Goal: Find specific page/section: Find specific page/section

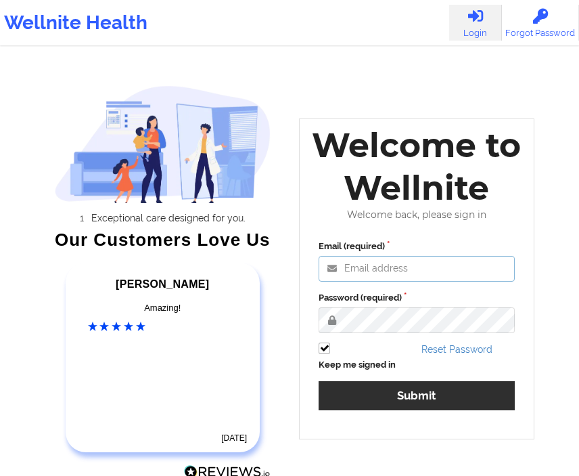
type input "[EMAIL_ADDRESS][DOMAIN_NAME]"
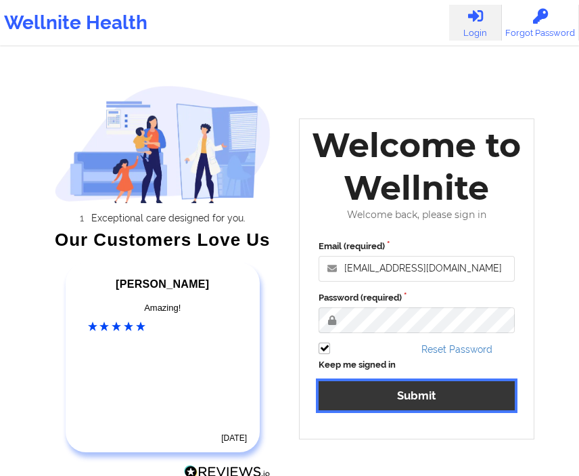
click at [369, 399] on button "Submit" at bounding box center [417, 395] width 196 height 29
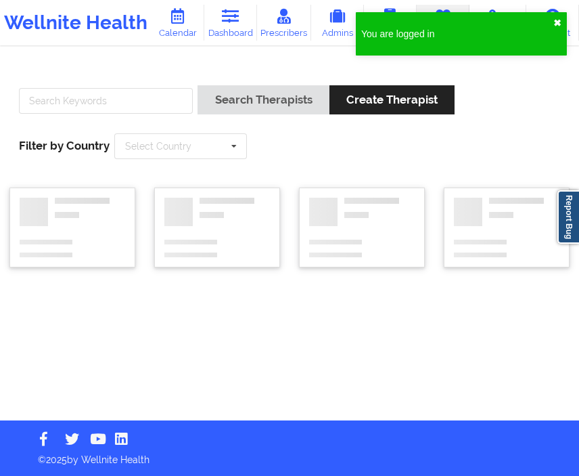
click at [560, 22] on button "✖︎" at bounding box center [558, 23] width 8 height 11
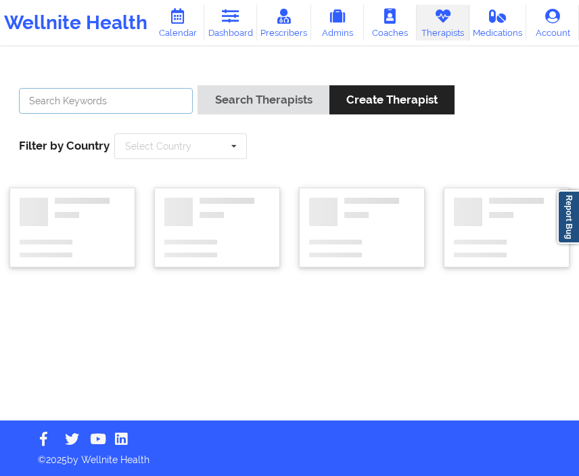
click at [84, 100] on input "text" at bounding box center [106, 101] width 174 height 26
type input "deki"
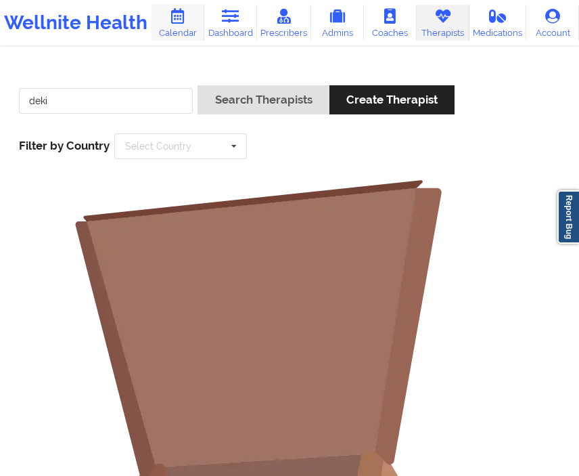
click at [192, 24] on link "Calendar" at bounding box center [178, 23] width 53 height 36
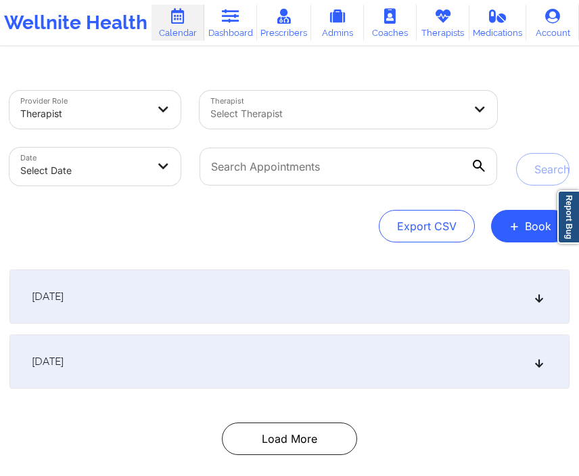
scroll to position [68, 0]
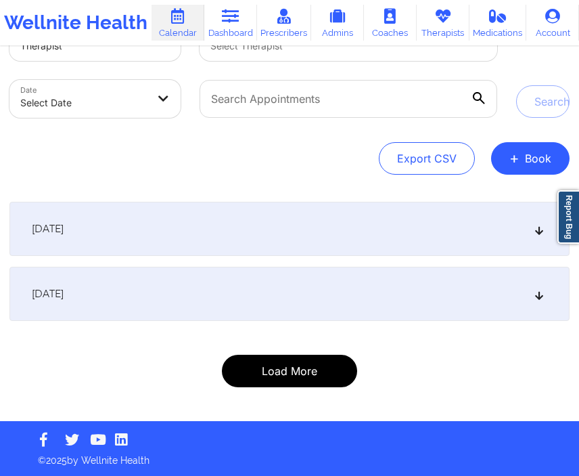
click at [273, 372] on button "Load More" at bounding box center [289, 371] width 135 height 32
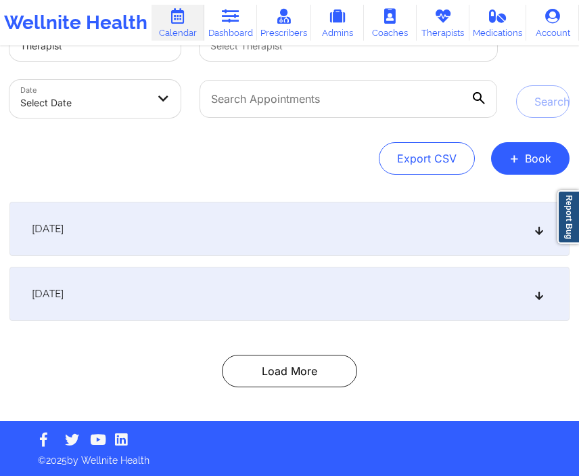
scroll to position [0, 0]
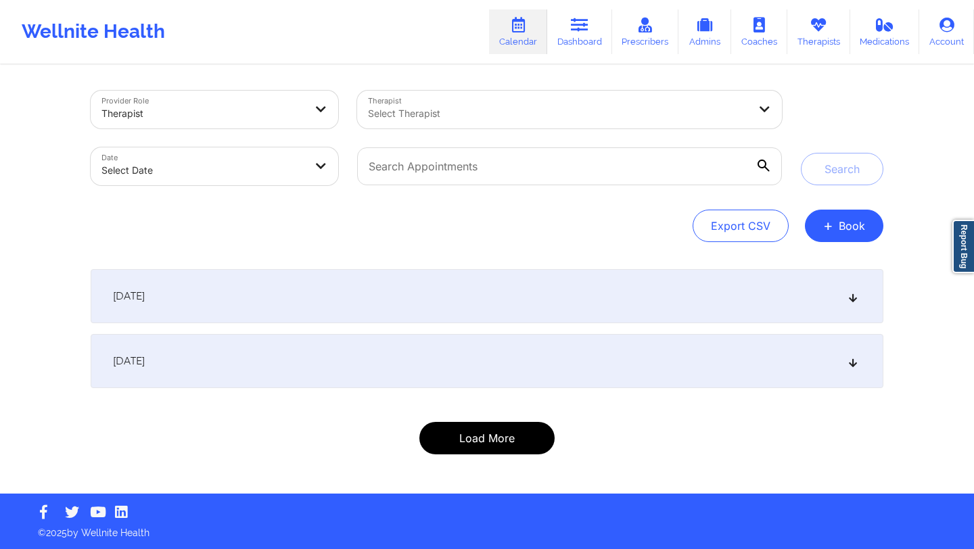
click at [514, 437] on button "Load More" at bounding box center [487, 438] width 135 height 32
click at [498, 434] on button "Load More" at bounding box center [487, 438] width 135 height 32
click at [515, 445] on button "Load More" at bounding box center [487, 438] width 135 height 32
click at [491, 434] on button "Load More" at bounding box center [487, 438] width 135 height 32
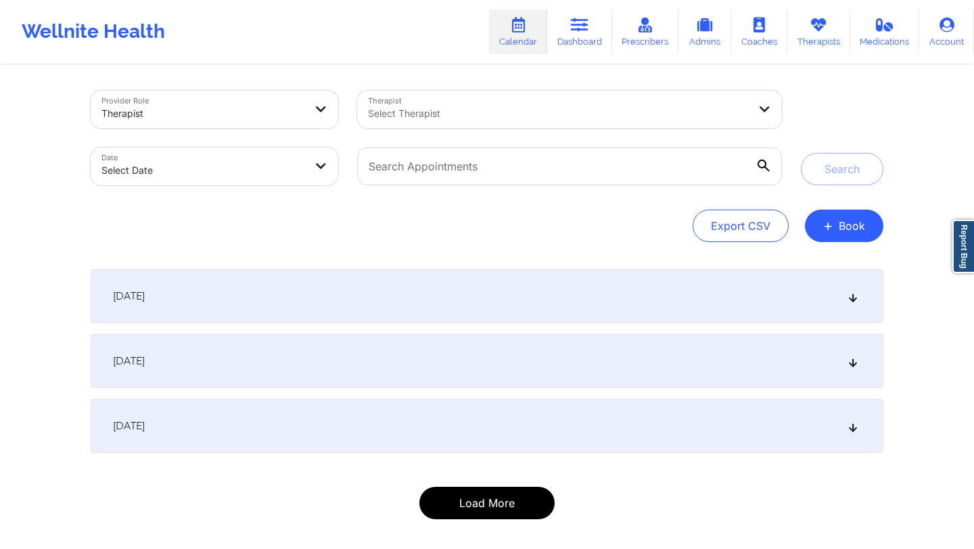
click at [459, 475] on button "Load More" at bounding box center [487, 503] width 135 height 32
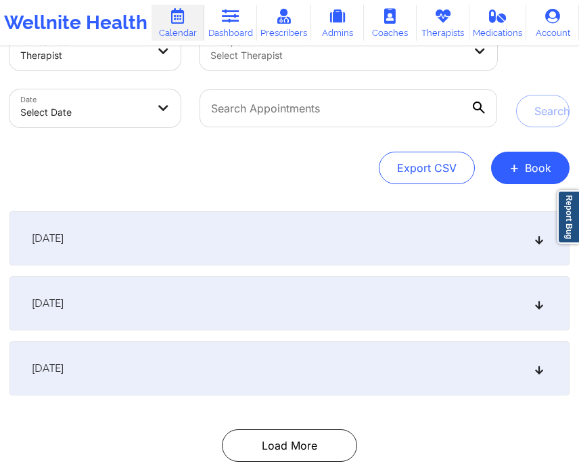
scroll to position [133, 0]
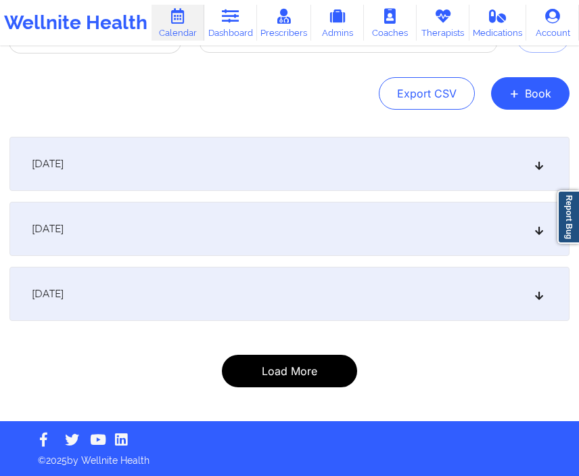
click at [308, 374] on button "Load More" at bounding box center [289, 371] width 135 height 32
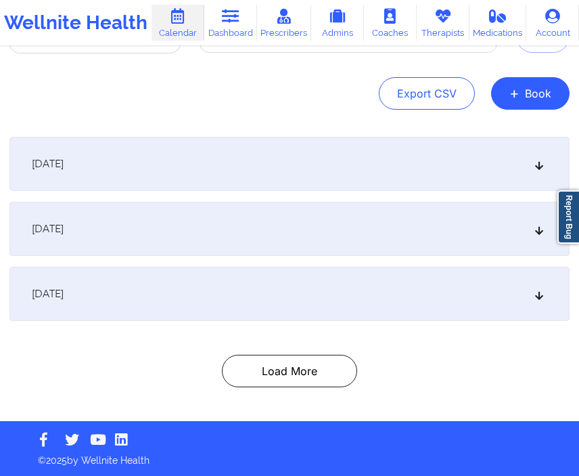
scroll to position [0, 0]
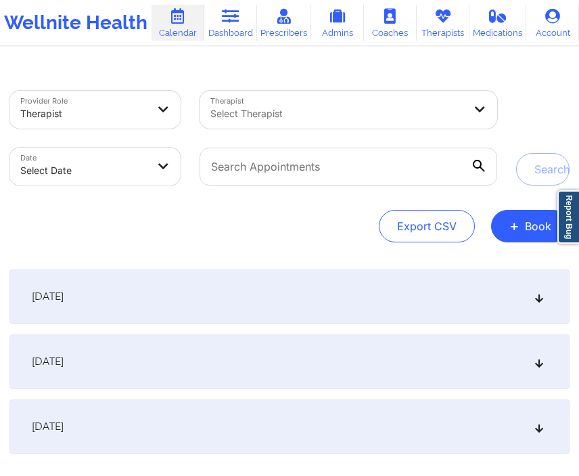
select select "2025-8"
select select "2025-9"
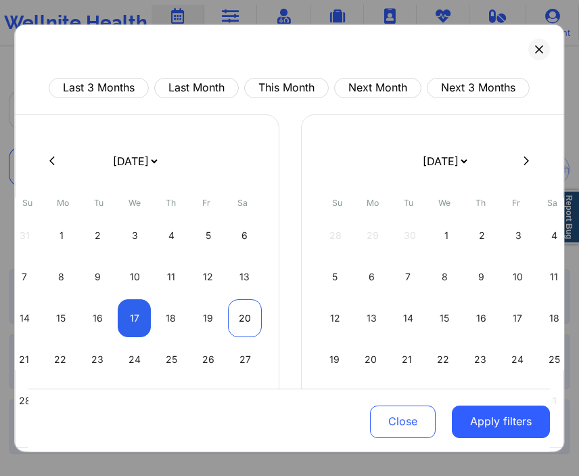
click at [244, 315] on div "20" at bounding box center [245, 317] width 34 height 38
select select "2025-8"
select select "2025-9"
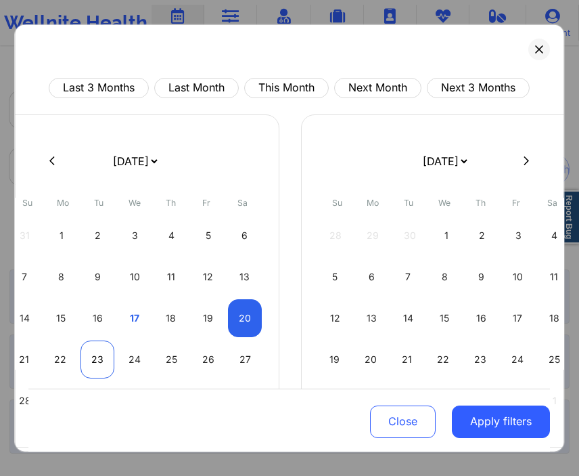
select select "2025-8"
select select "2025-9"
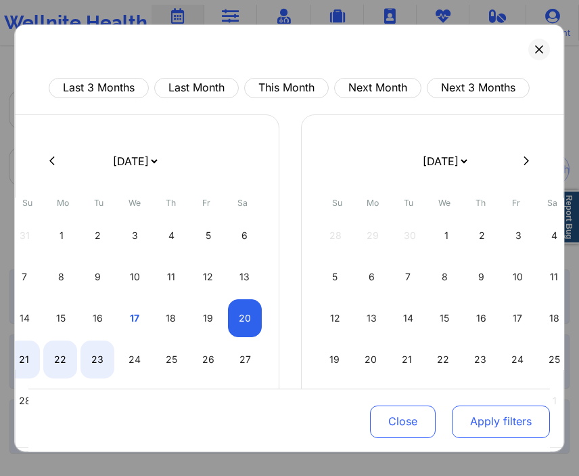
select select "2025-8"
select select "2025-9"
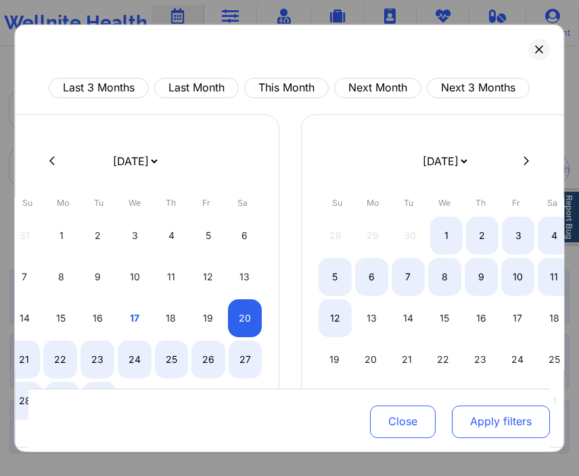
click at [498, 415] on button "Apply filters" at bounding box center [502, 421] width 98 height 32
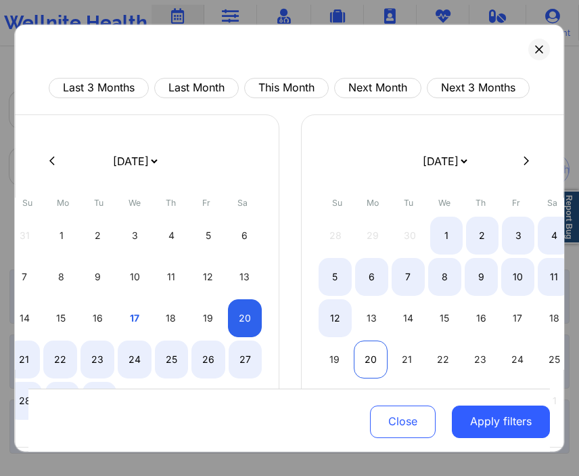
select select "2025-8"
select select "2025-9"
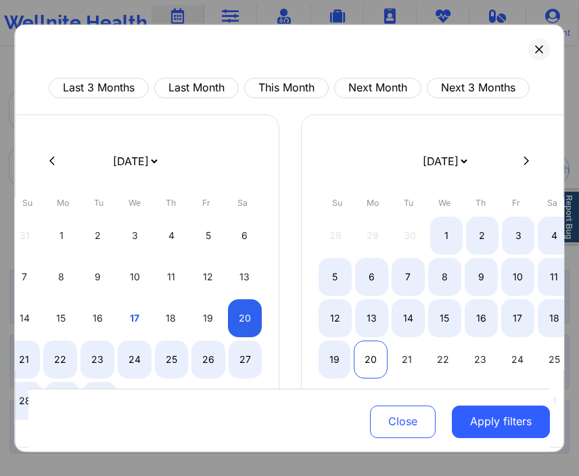
scroll to position [81, 0]
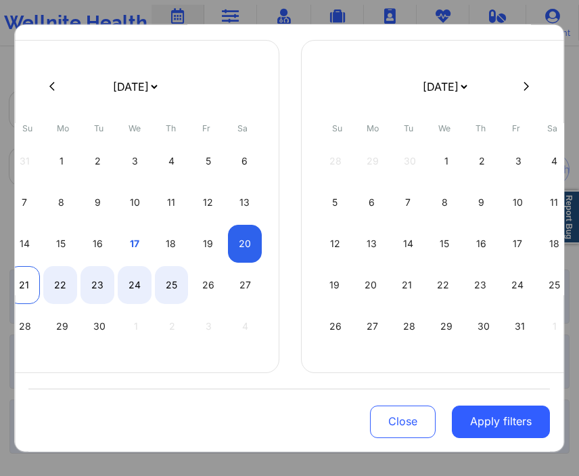
select select "2025-8"
select select "2025-9"
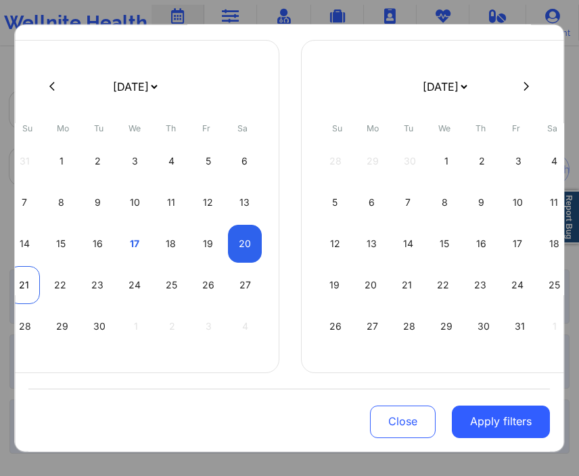
click at [28, 275] on div "21" at bounding box center [24, 284] width 32 height 38
select select "2025-8"
select select "2025-9"
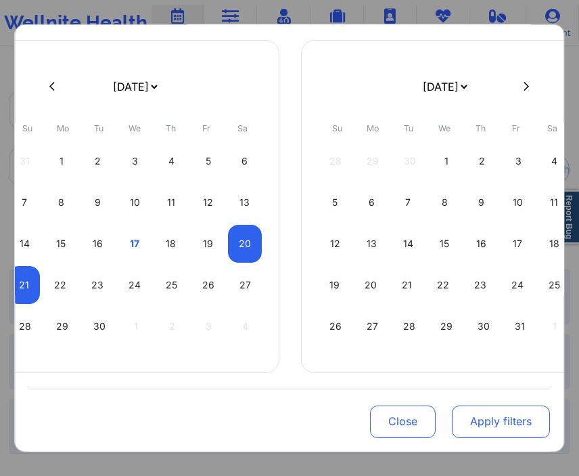
click at [487, 405] on button "Apply filters" at bounding box center [502, 421] width 98 height 32
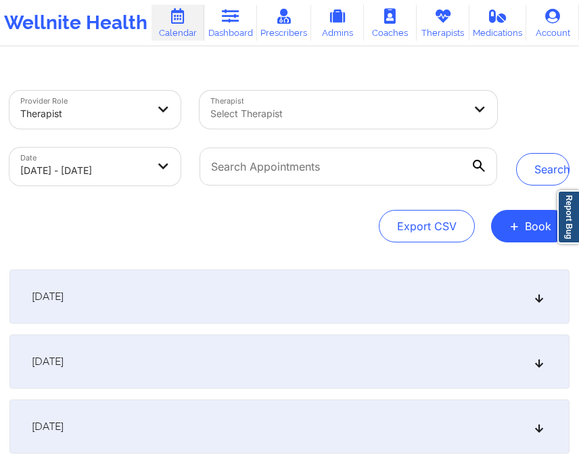
scroll to position [4, 0]
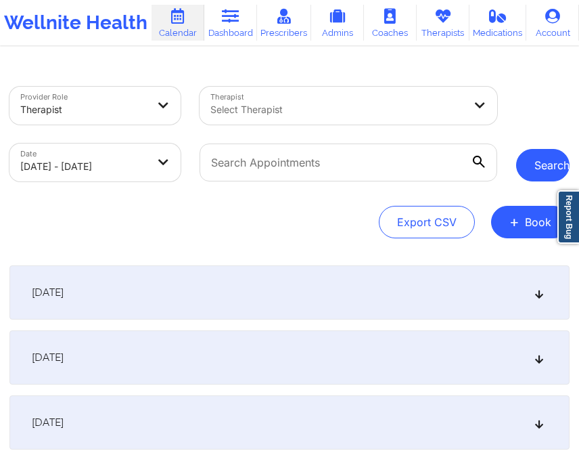
click at [531, 153] on button "Search" at bounding box center [542, 165] width 53 height 32
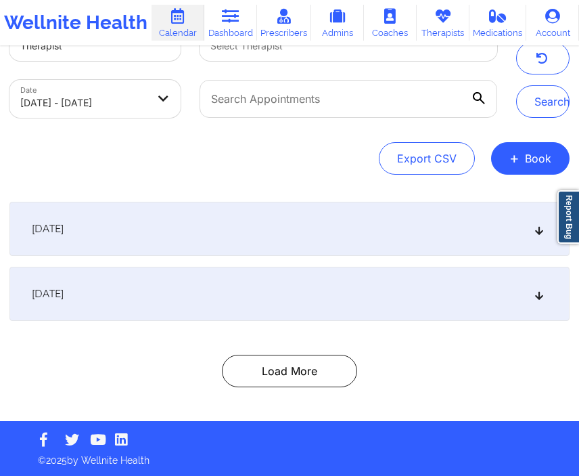
scroll to position [0, 0]
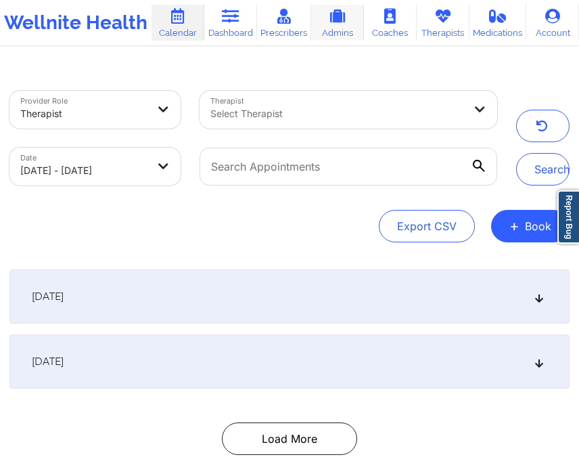
click at [326, 31] on link "Admins" at bounding box center [337, 23] width 53 height 36
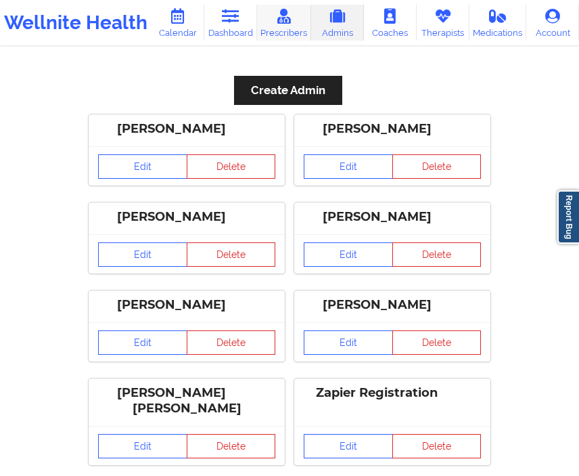
click at [302, 26] on link "Prescribers" at bounding box center [284, 23] width 54 height 36
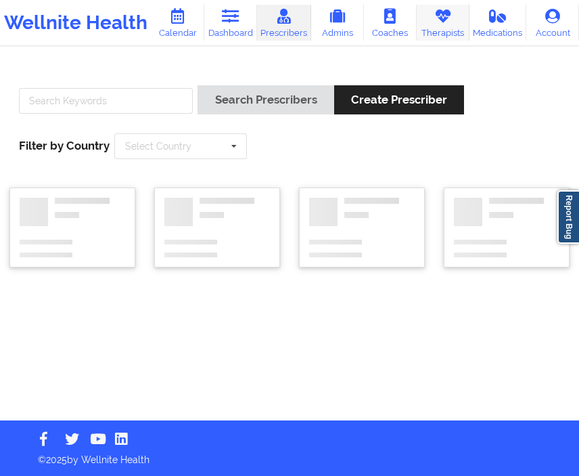
click at [445, 26] on link "Therapists" at bounding box center [443, 23] width 53 height 36
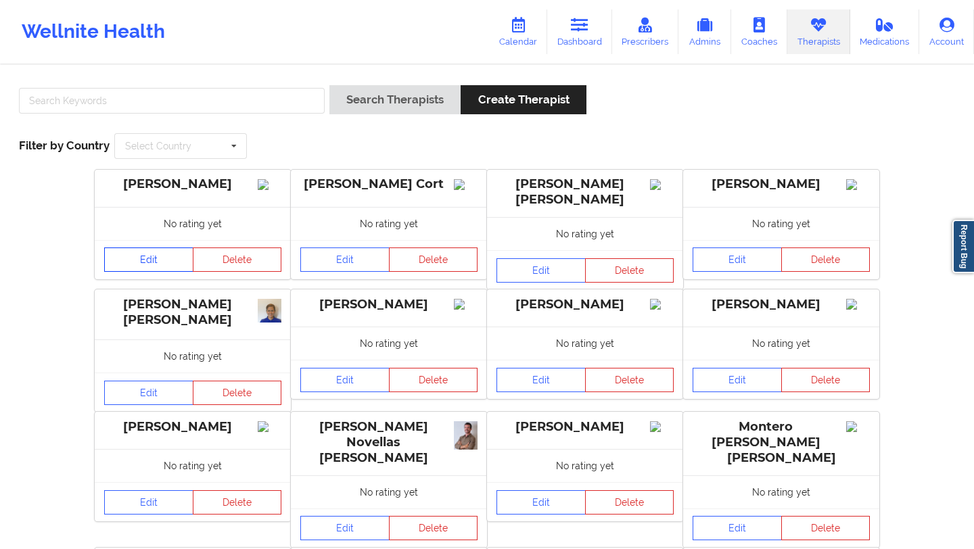
click at [147, 269] on link "Edit" at bounding box center [148, 260] width 89 height 24
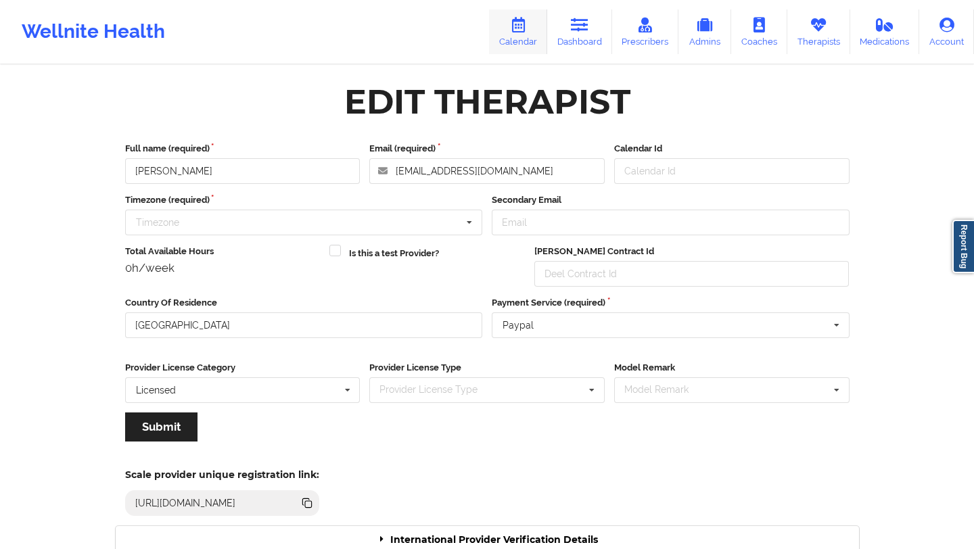
click at [511, 20] on link "Calendar" at bounding box center [518, 31] width 58 height 45
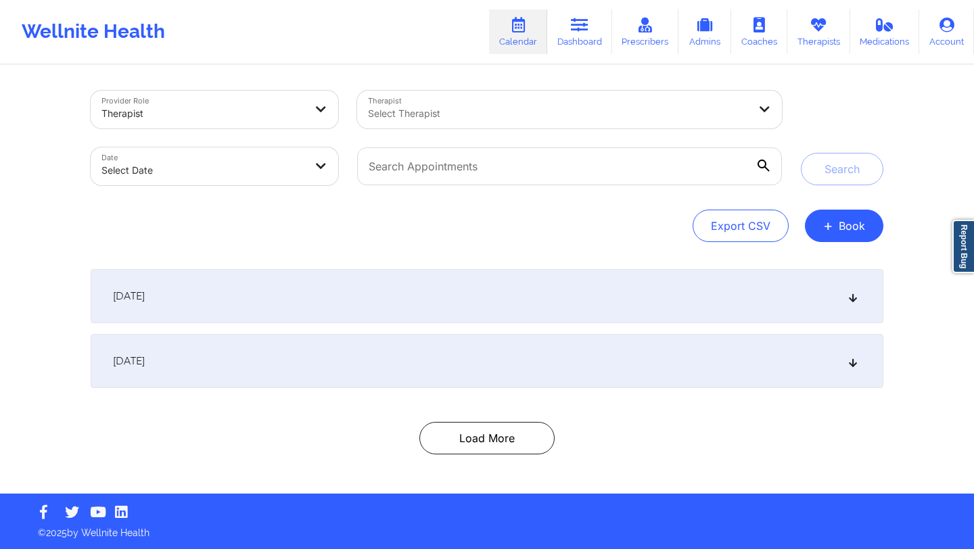
select select "2025-8"
select select "2025-9"
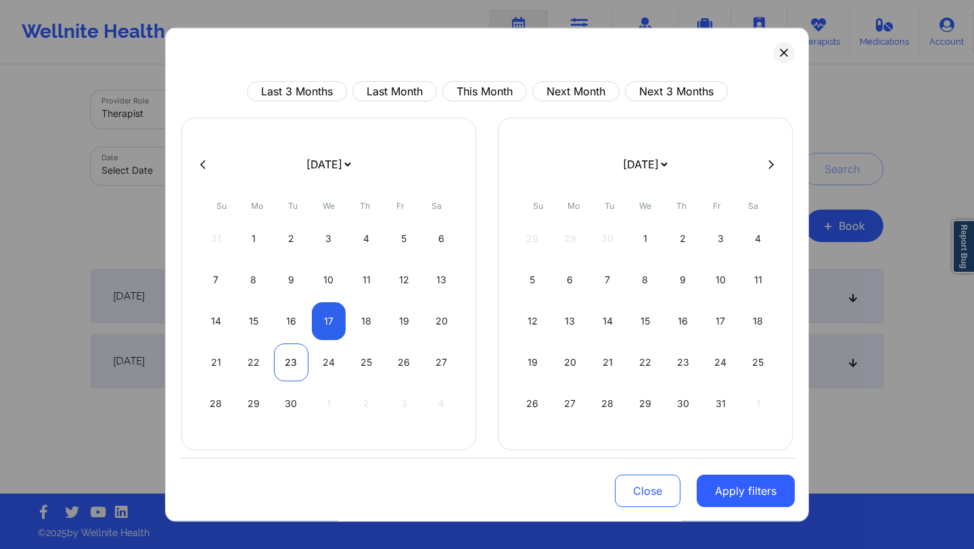
click at [295, 370] on div "23" at bounding box center [291, 363] width 35 height 38
select select "2025-8"
select select "2025-9"
select select "2025-8"
select select "2025-9"
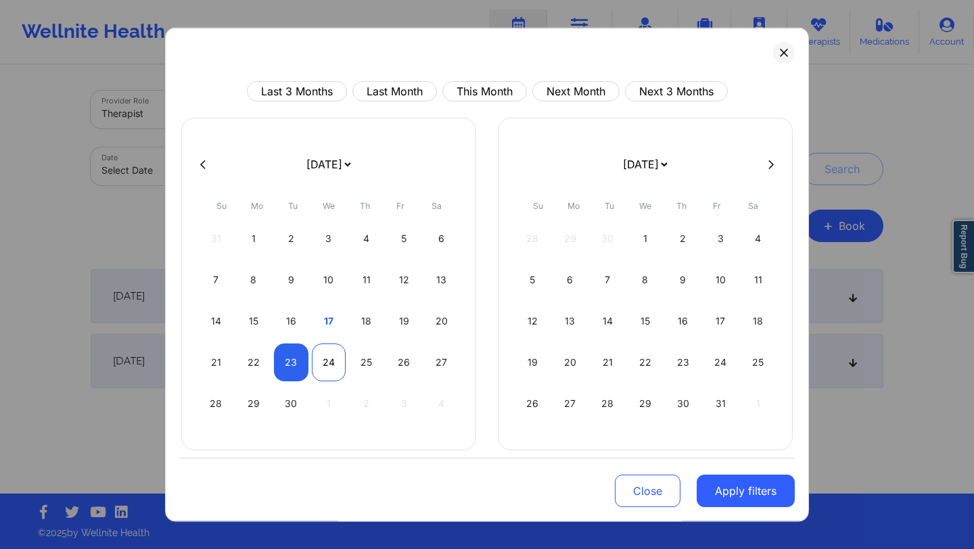
click at [324, 365] on div "24" at bounding box center [329, 363] width 35 height 38
select select "2025-8"
select select "2025-9"
click at [240, 361] on div "22" at bounding box center [254, 363] width 35 height 38
select select "2025-8"
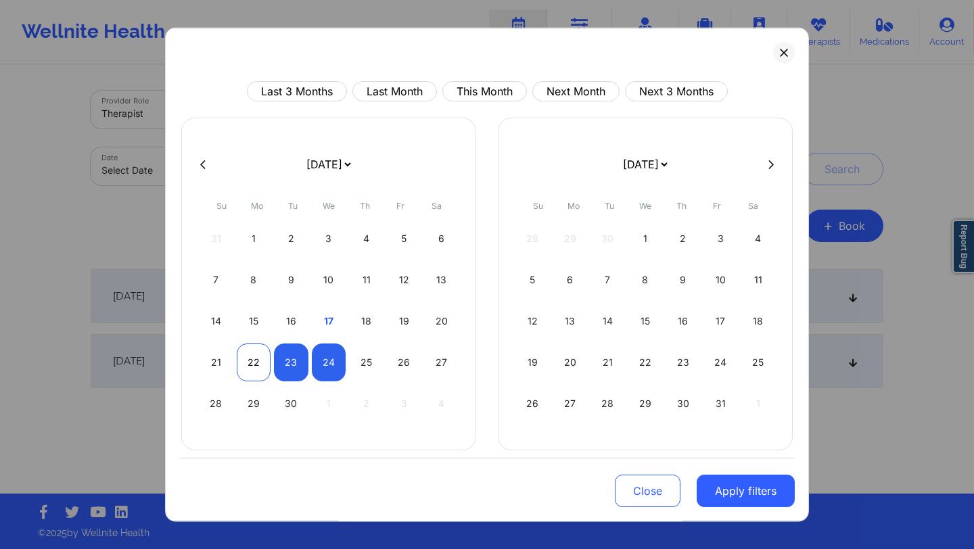
select select "2025-9"
select select "2025-8"
select select "2025-9"
select select "2025-8"
select select "2025-9"
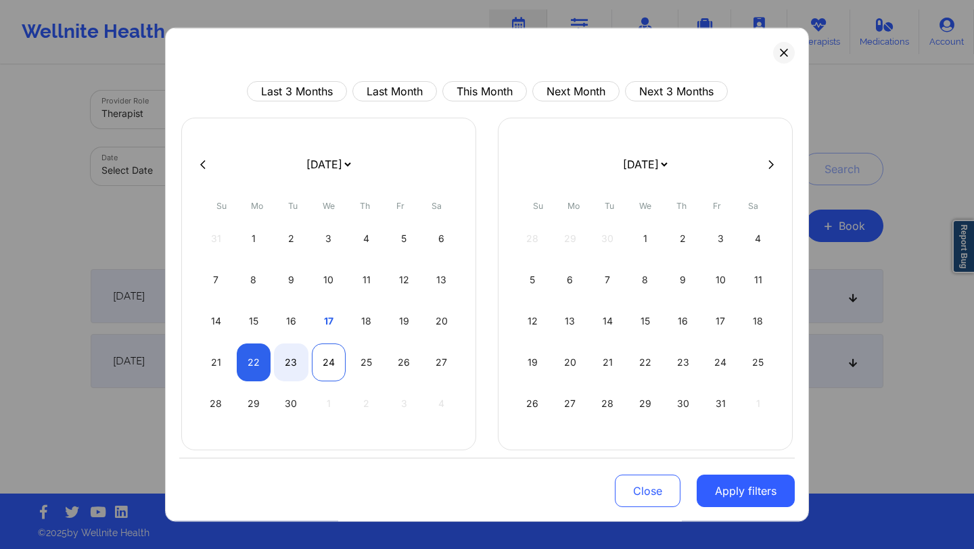
click at [337, 361] on div "24" at bounding box center [329, 363] width 35 height 38
select select "2025-8"
select select "2025-9"
click at [579, 475] on button "Apply filters" at bounding box center [746, 491] width 98 height 32
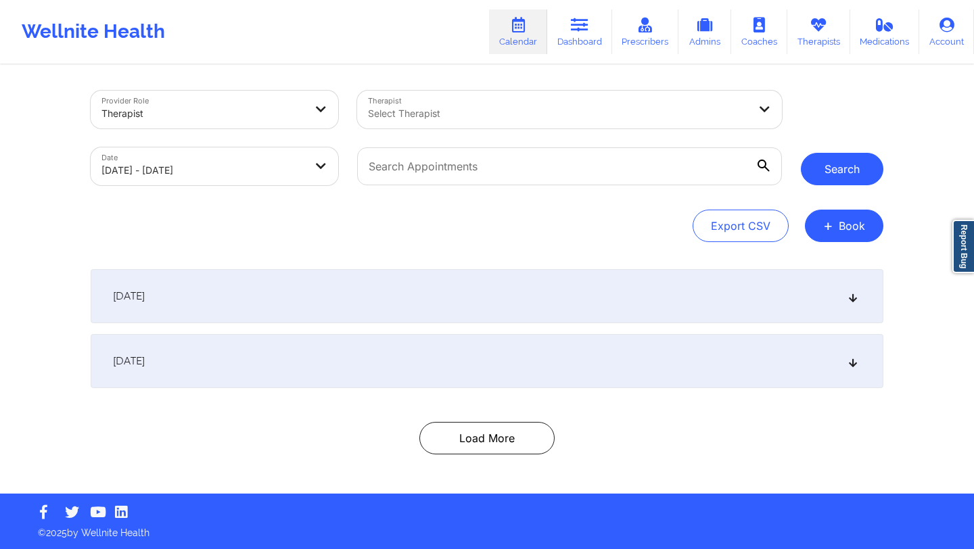
click at [579, 175] on button "Search" at bounding box center [842, 169] width 83 height 32
select select "2025-8"
select select "2025-9"
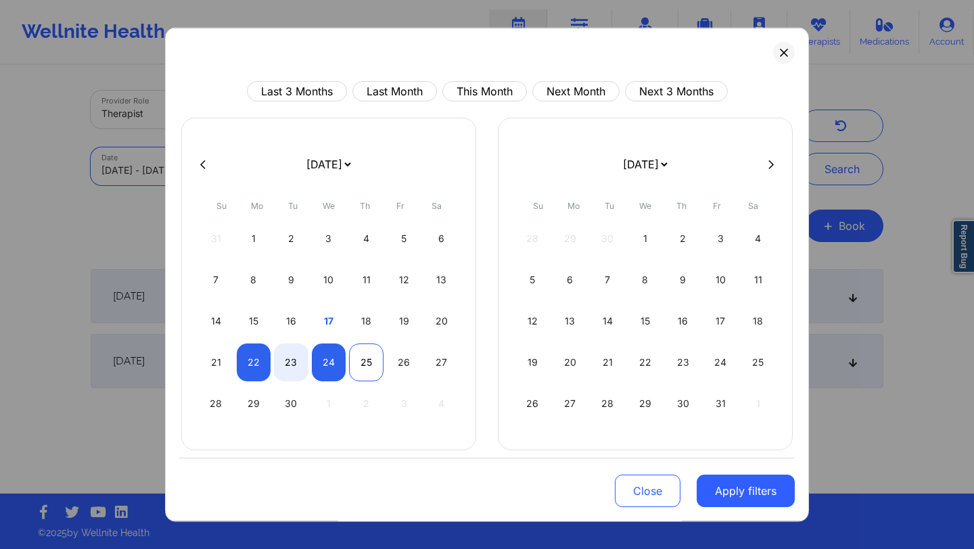
click at [373, 366] on div "25" at bounding box center [366, 363] width 35 height 38
select select "2025-8"
select select "2025-9"
select select "2025-8"
select select "2025-9"
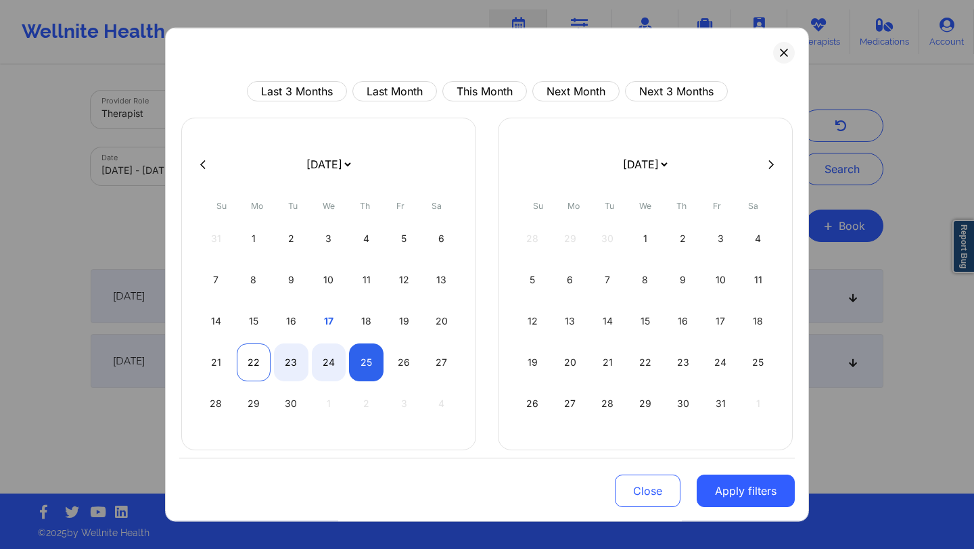
click at [239, 359] on div "22" at bounding box center [254, 363] width 35 height 38
select select "2025-8"
select select "2025-9"
select select "2025-8"
select select "2025-9"
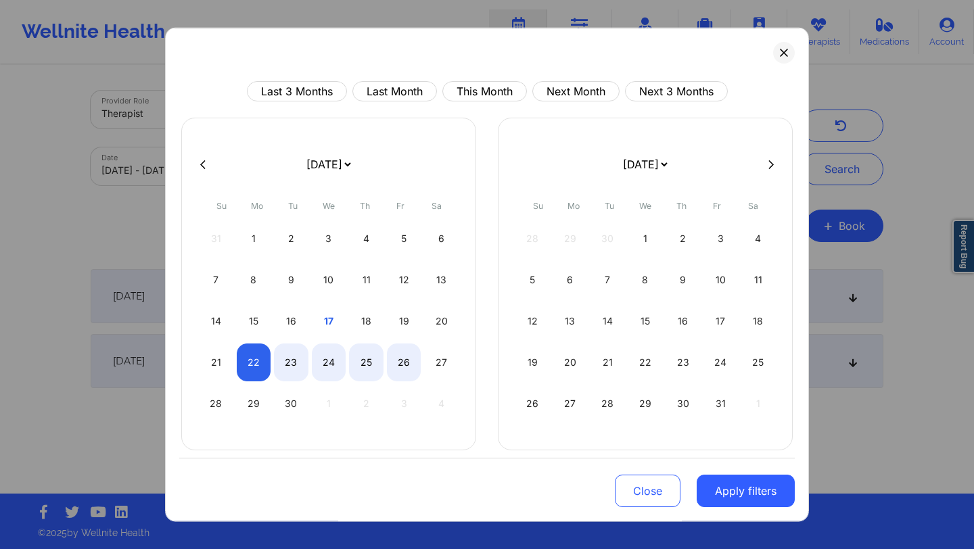
select select "2025-8"
select select "2025-9"
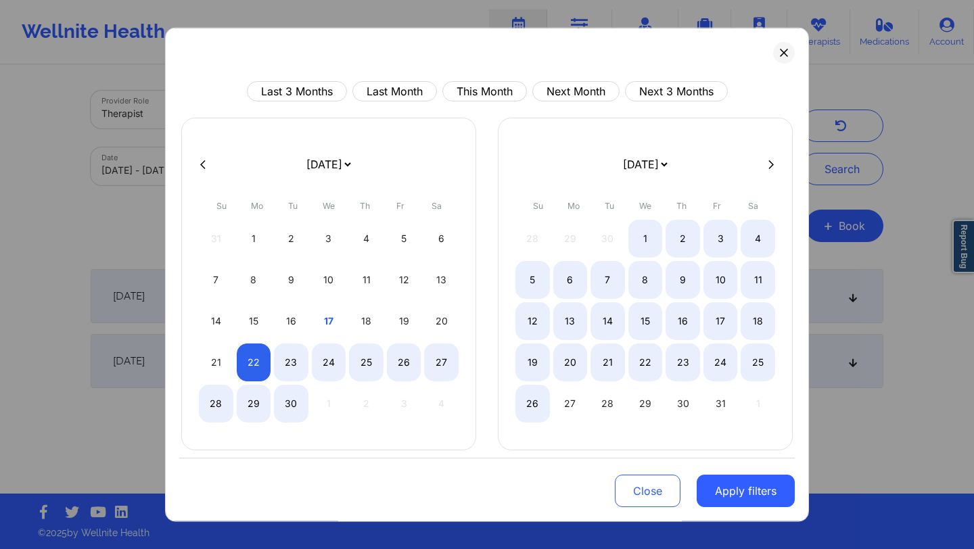
select select "2025-8"
select select "2025-9"
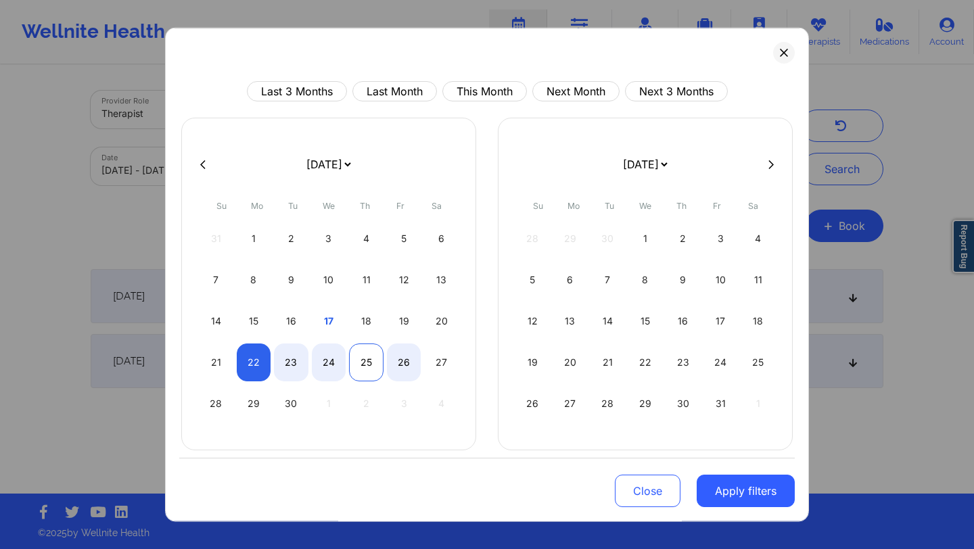
select select "2025-8"
select select "2025-9"
select select "2025-8"
select select "2025-9"
select select "2025-8"
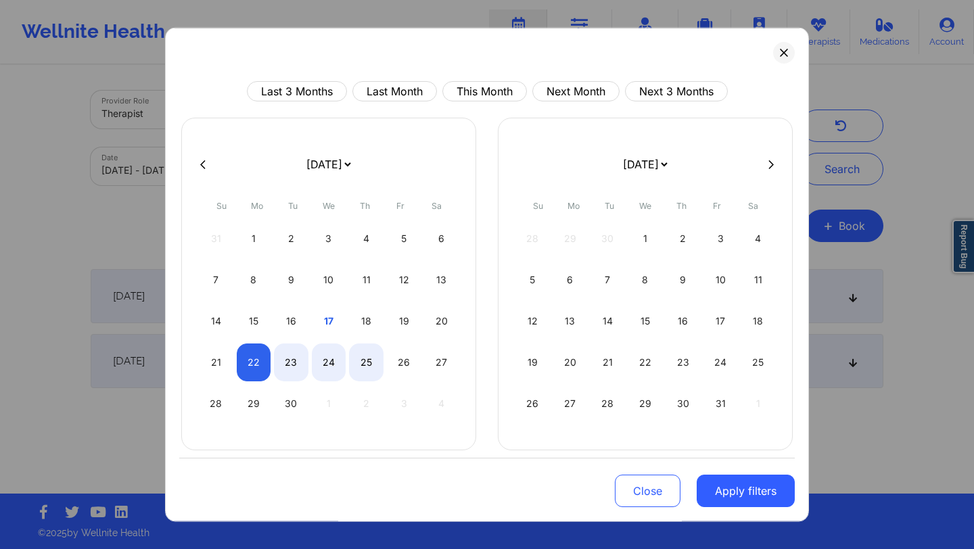
select select "2025-9"
select select "2025-8"
select select "2025-9"
click at [445, 359] on div "27" at bounding box center [441, 363] width 35 height 38
select select "2025-8"
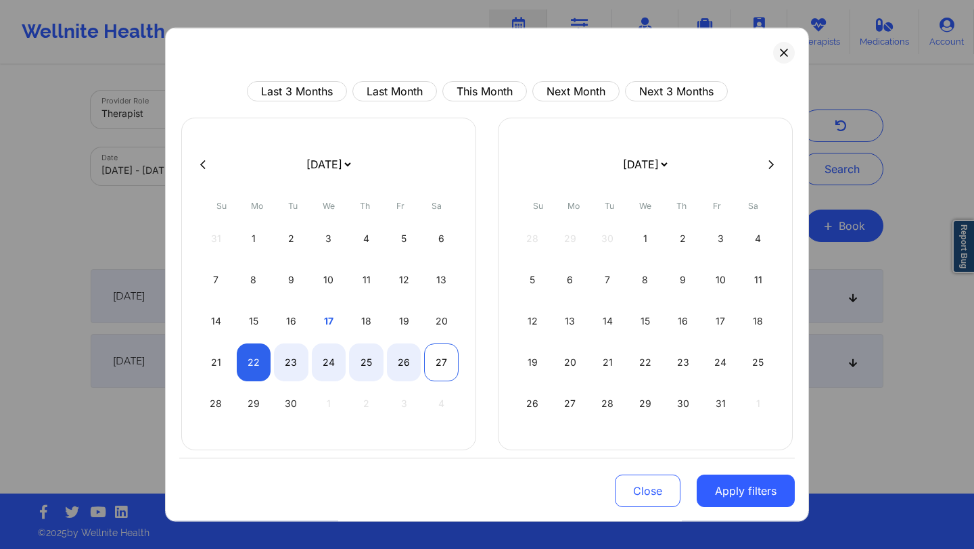
select select "2025-9"
click at [579, 475] on button "Apply filters" at bounding box center [746, 491] width 98 height 32
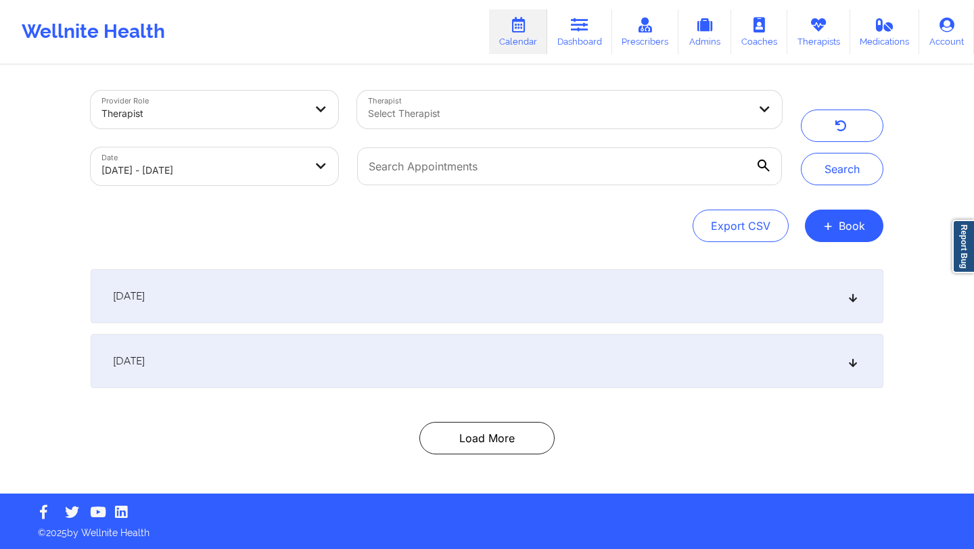
select select "2025-8"
select select "2025-9"
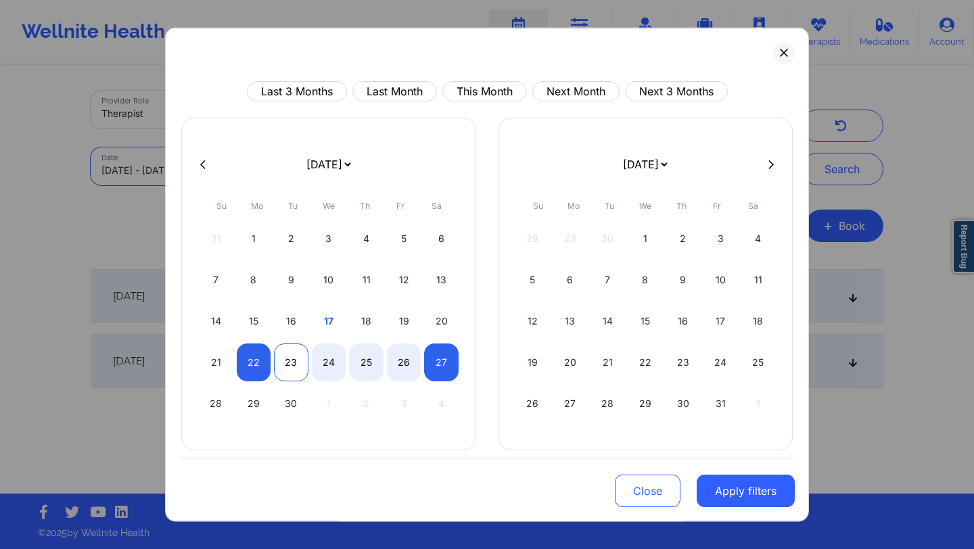
click at [298, 353] on div "23" at bounding box center [291, 363] width 35 height 38
select select "2025-8"
select select "2025-9"
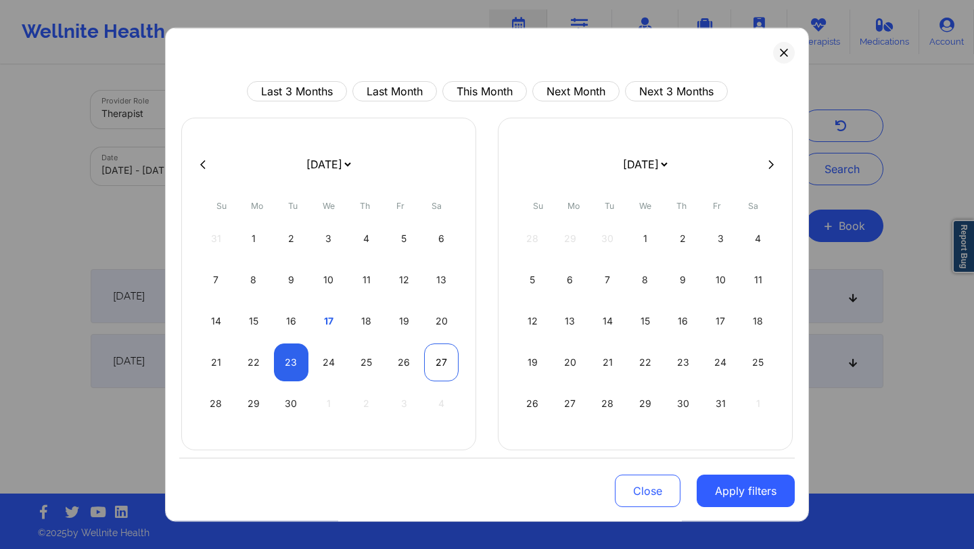
select select "2025-8"
select select "2025-9"
select select "2025-8"
select select "2025-9"
select select "2025-8"
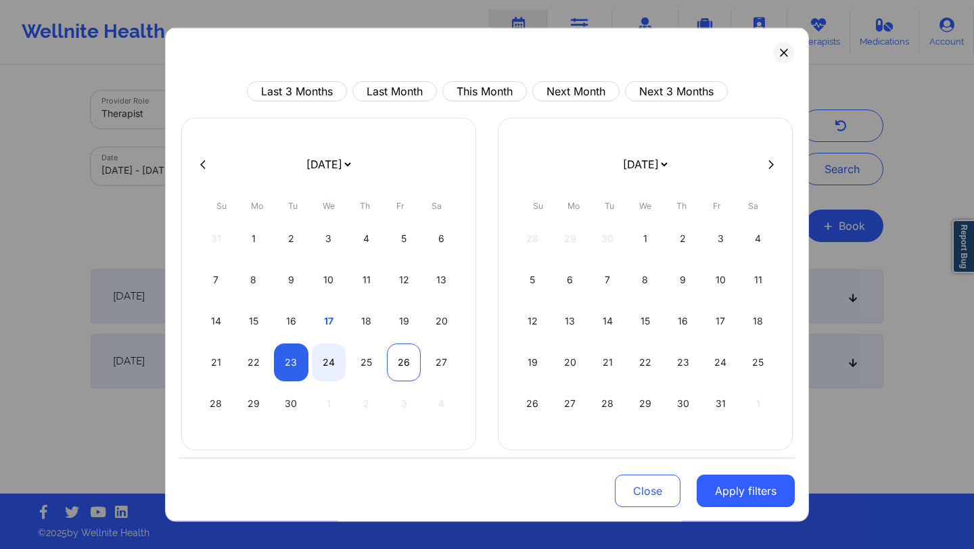
select select "2025-9"
click at [405, 357] on div "26" at bounding box center [404, 363] width 35 height 38
select select "2025-8"
select select "2025-9"
click at [579, 475] on button "Apply filters" at bounding box center [746, 491] width 98 height 32
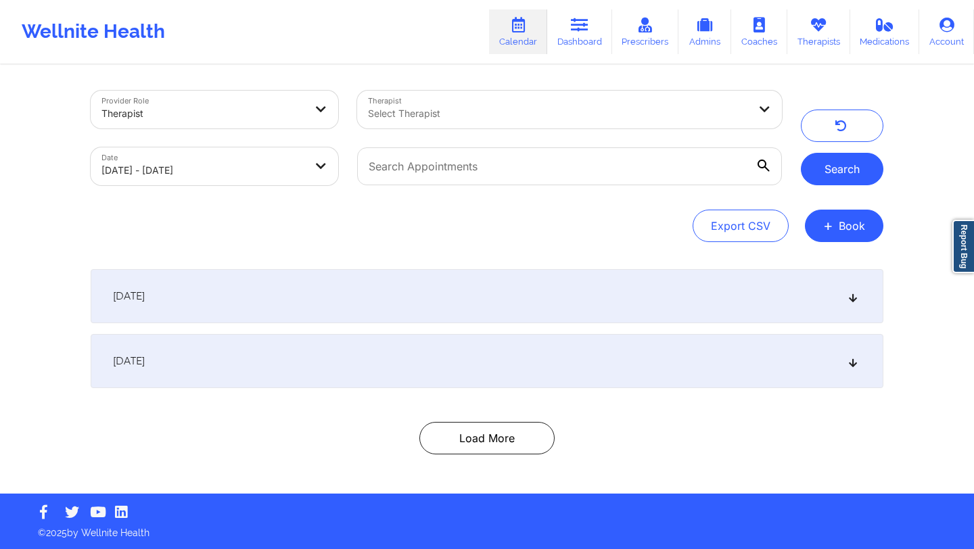
click at [579, 161] on button "Search" at bounding box center [842, 169] width 83 height 32
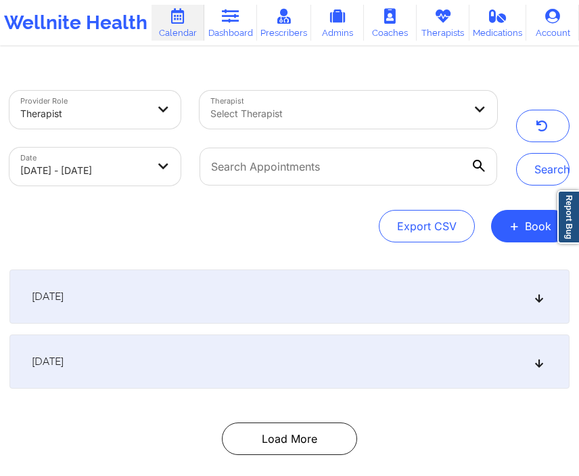
click at [200, 365] on div "[DATE]" at bounding box center [289, 361] width 560 height 54
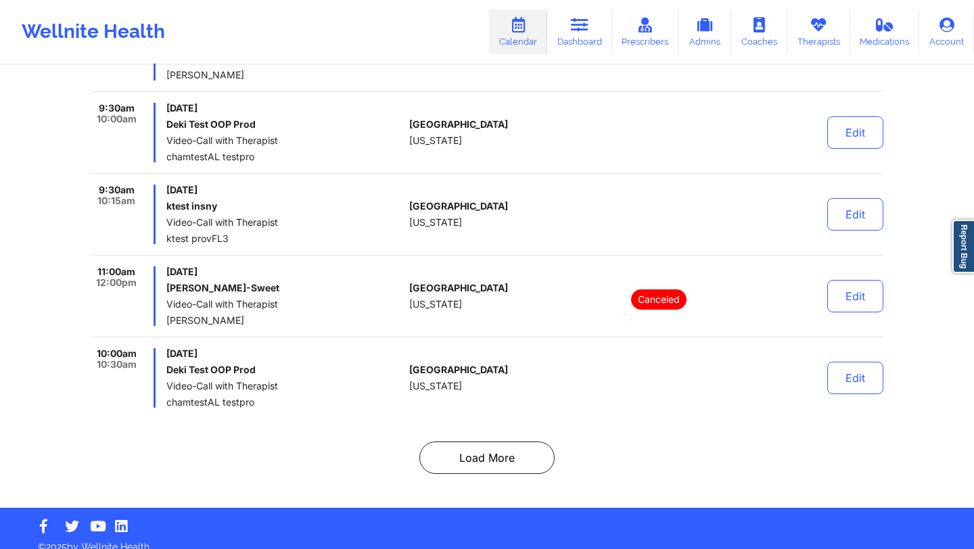
scroll to position [5412, 0]
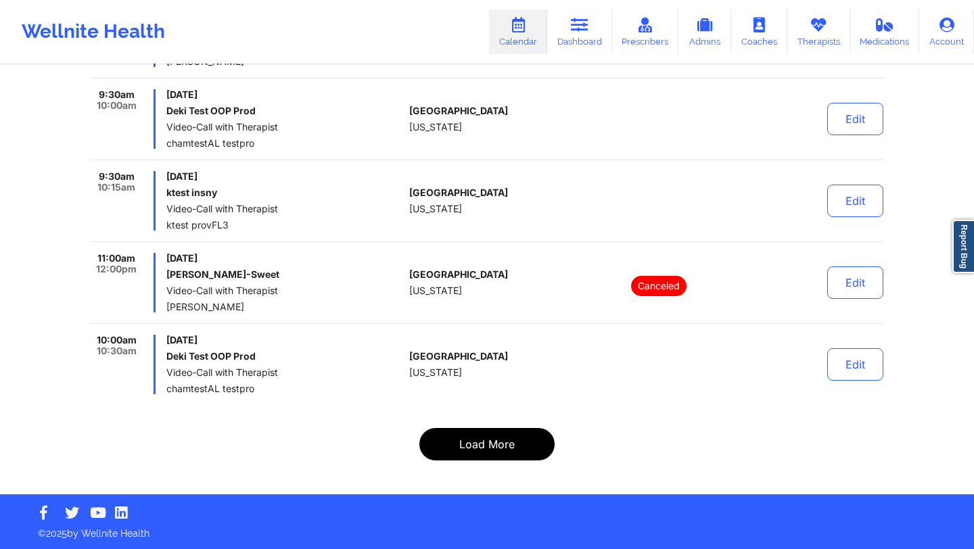
click at [470, 452] on button "Load More" at bounding box center [487, 444] width 135 height 32
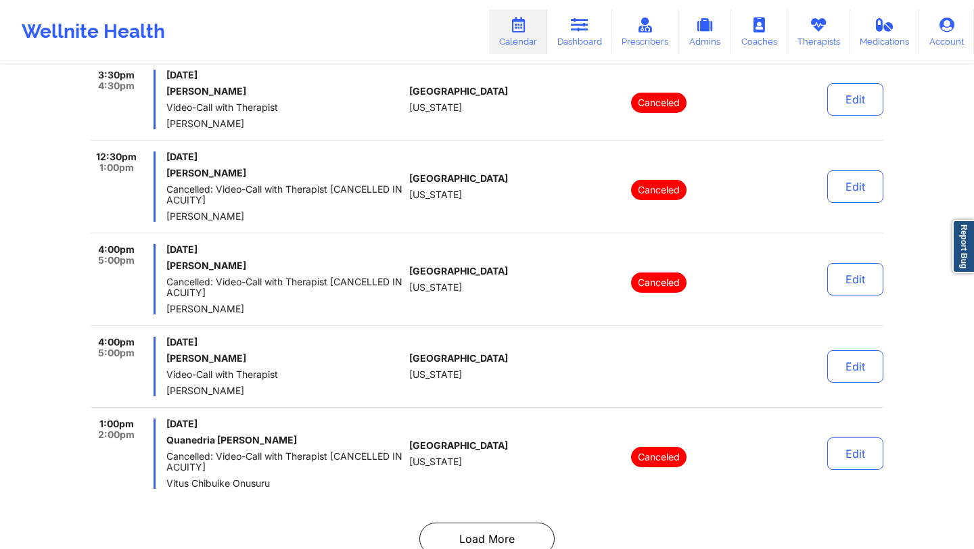
scroll to position [8642, 0]
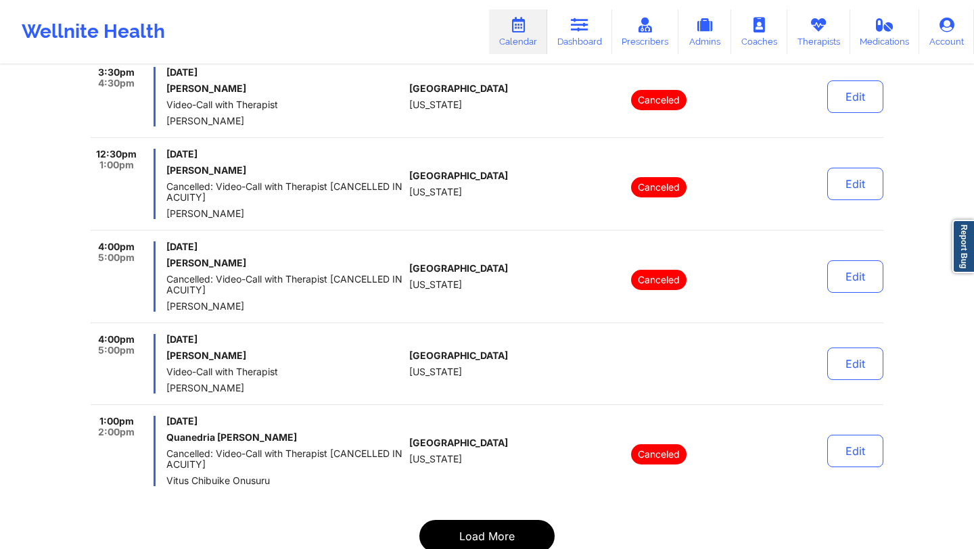
click at [464, 475] on button "Load More" at bounding box center [487, 536] width 135 height 32
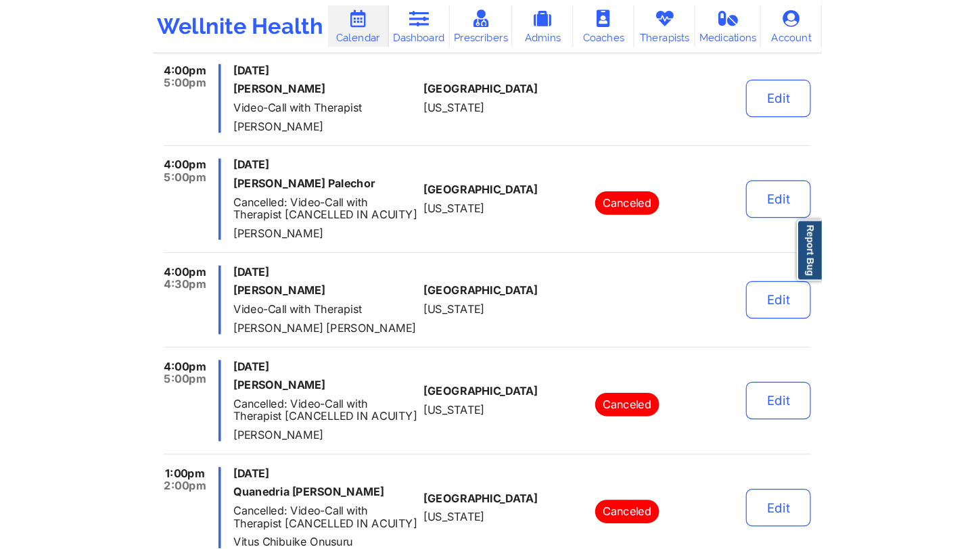
scroll to position [0, 0]
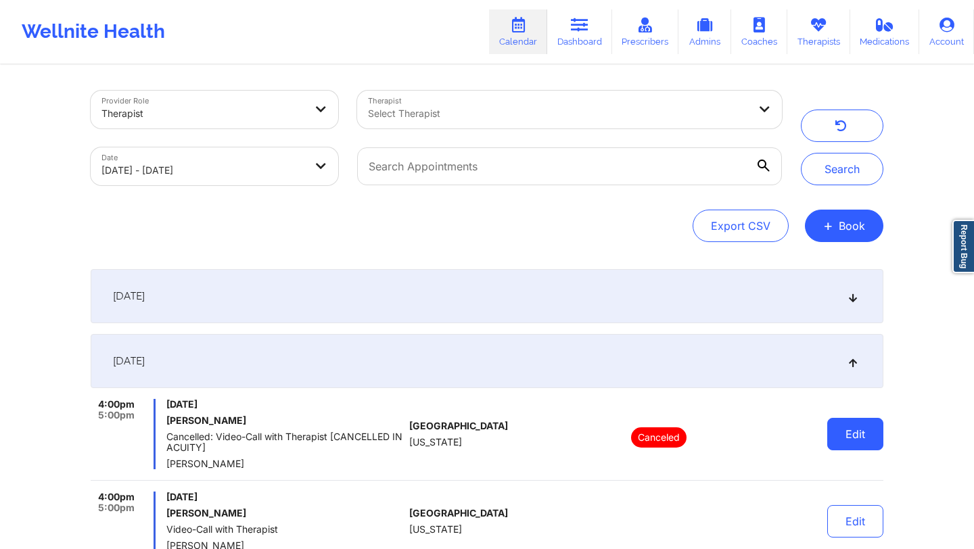
click at [579, 439] on button "Edit" at bounding box center [856, 434] width 56 height 32
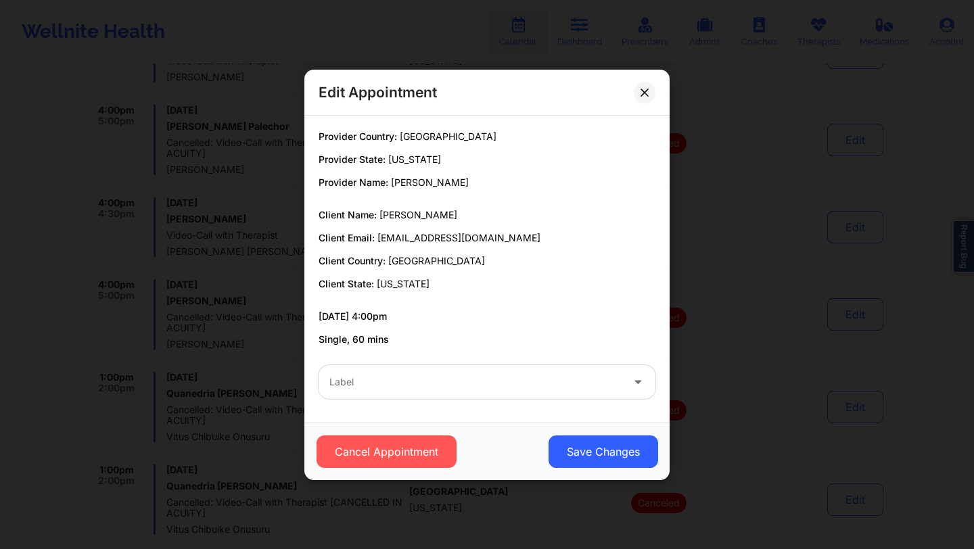
scroll to position [506, 0]
click at [579, 95] on icon at bounding box center [644, 91] width 7 height 7
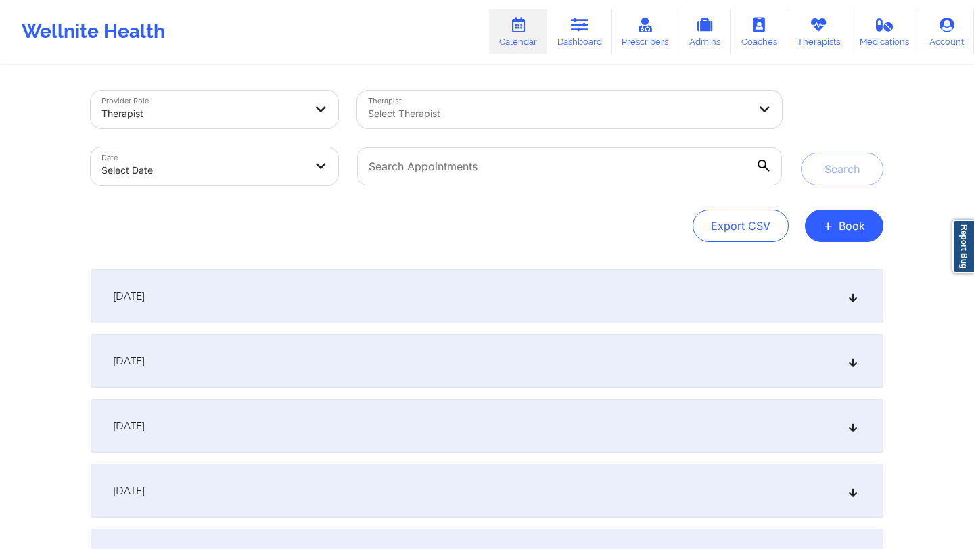
click at [209, 174] on body "Wellnite Health Calendar Dashboard Prescribers Admins Coaches Therapists Medica…" at bounding box center [487, 274] width 974 height 549
select select "2025-8"
select select "2025-9"
